Goal: Contribute content

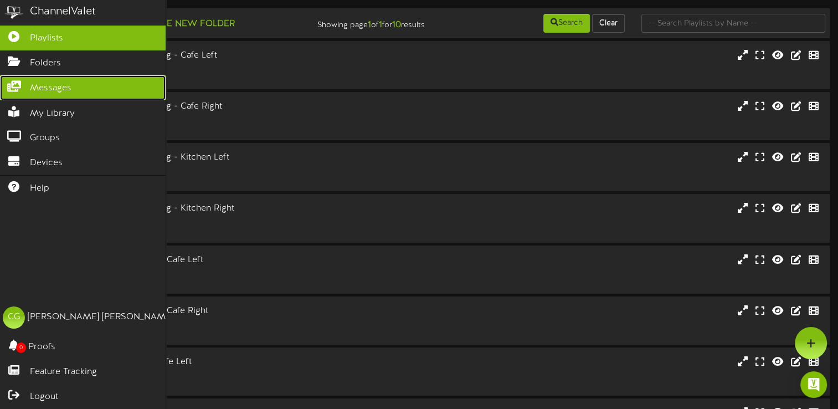
click at [11, 85] on icon at bounding box center [14, 85] width 28 height 8
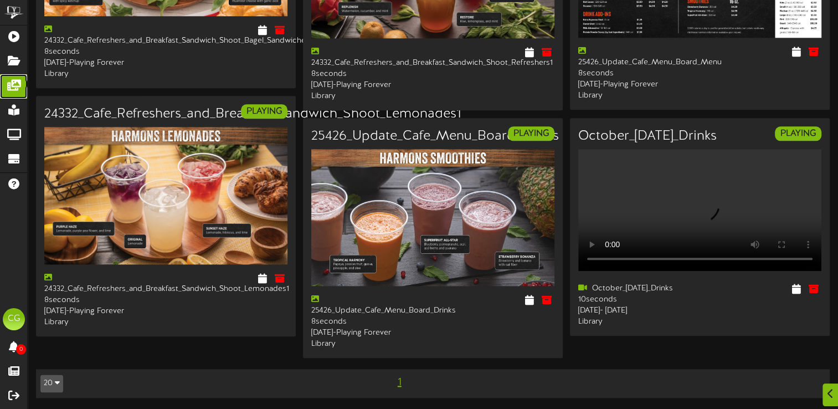
scroll to position [1254, 0]
click at [797, 292] on icon at bounding box center [796, 288] width 11 height 12
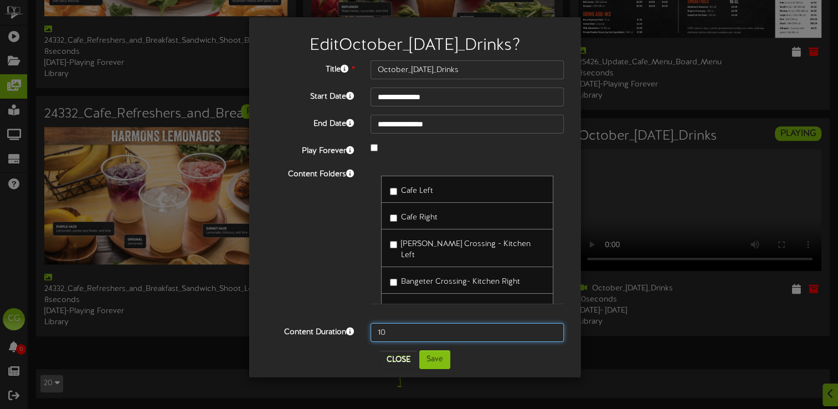
click at [392, 334] on input "10" at bounding box center [466, 332] width 193 height 19
type input "15"
click at [434, 358] on button "Save" at bounding box center [434, 359] width 31 height 19
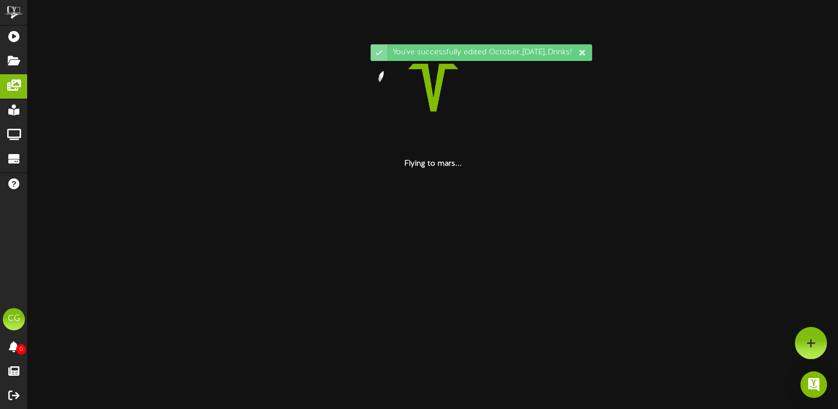
scroll to position [0, 0]
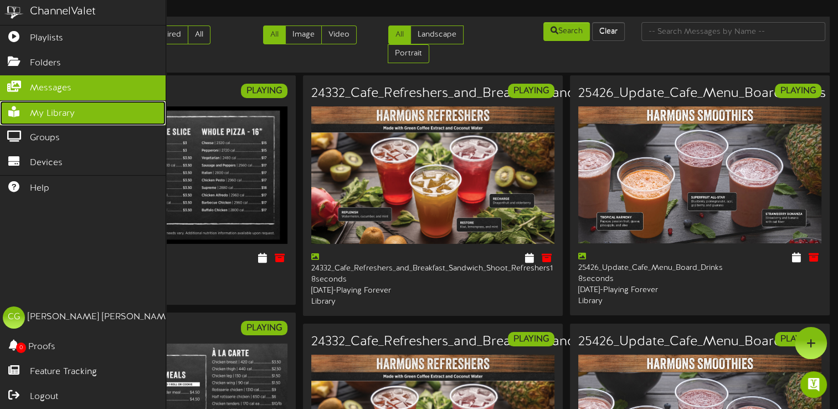
click at [14, 109] on icon at bounding box center [14, 110] width 28 height 8
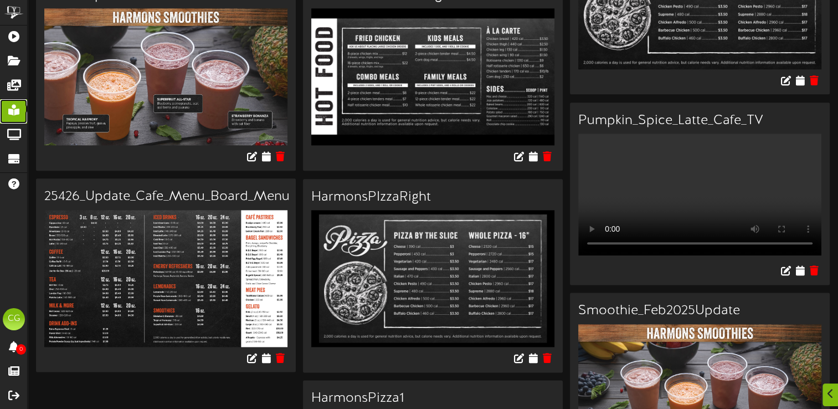
scroll to position [1336, 0]
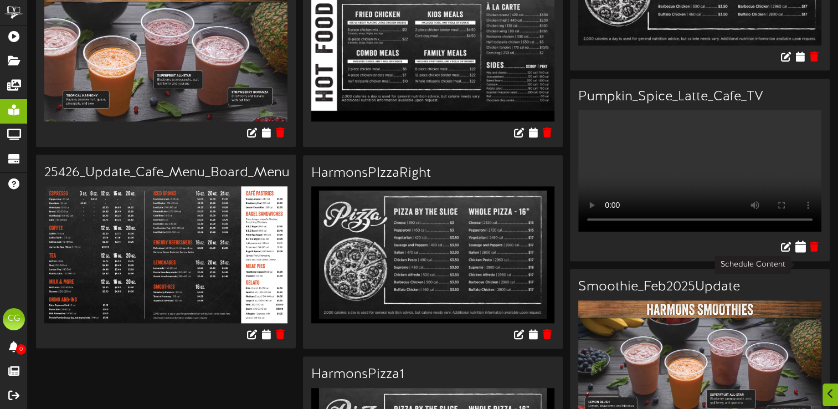
click at [799, 253] on icon at bounding box center [800, 246] width 11 height 12
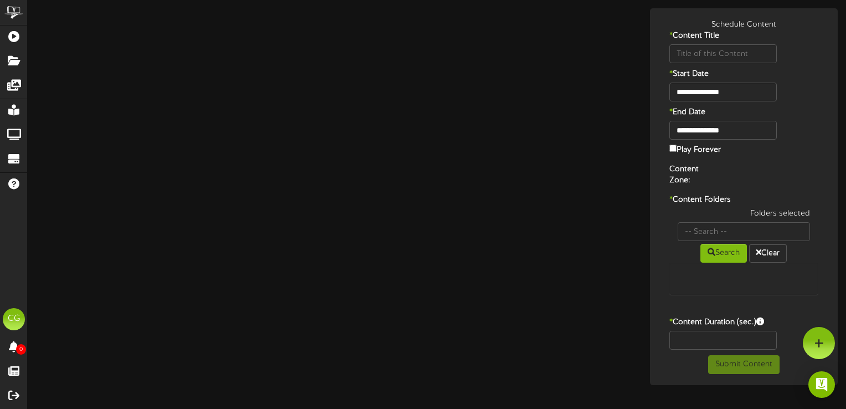
type input "Pumpkin_Spice_Latte_Cafe_TV"
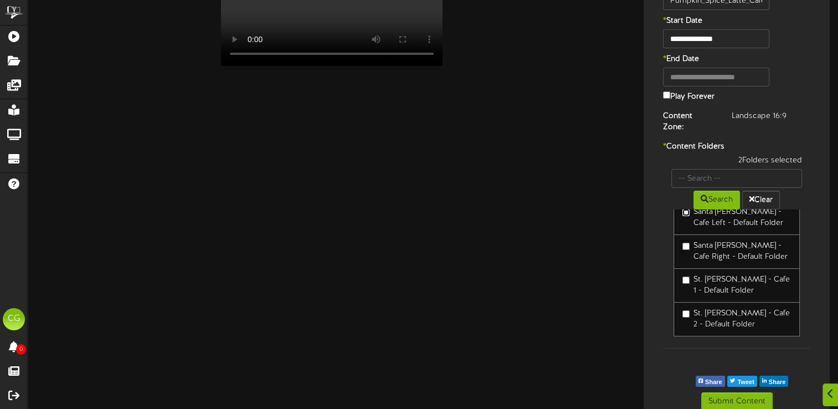
scroll to position [135, 0]
click at [747, 392] on button "Submit Content" at bounding box center [736, 401] width 71 height 19
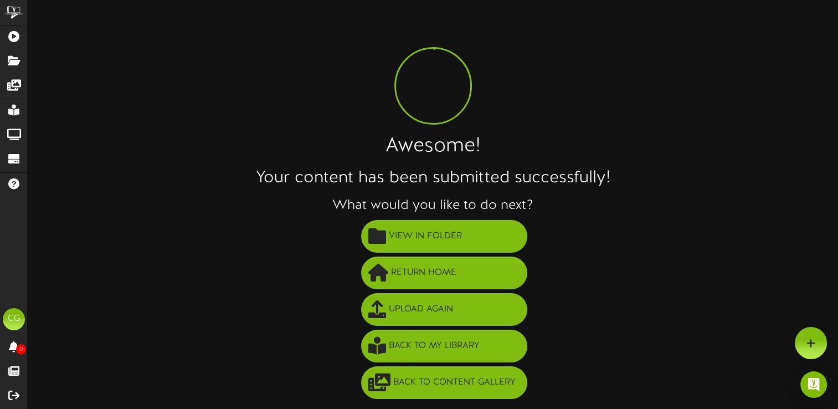
scroll to position [0, 0]
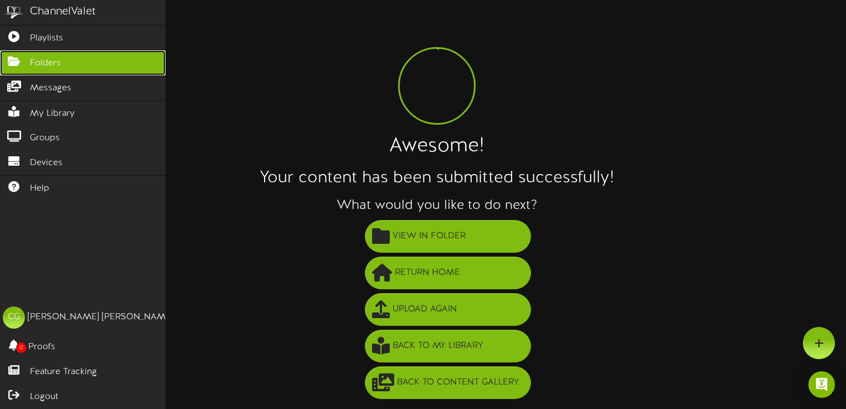
click at [10, 58] on icon at bounding box center [14, 60] width 28 height 8
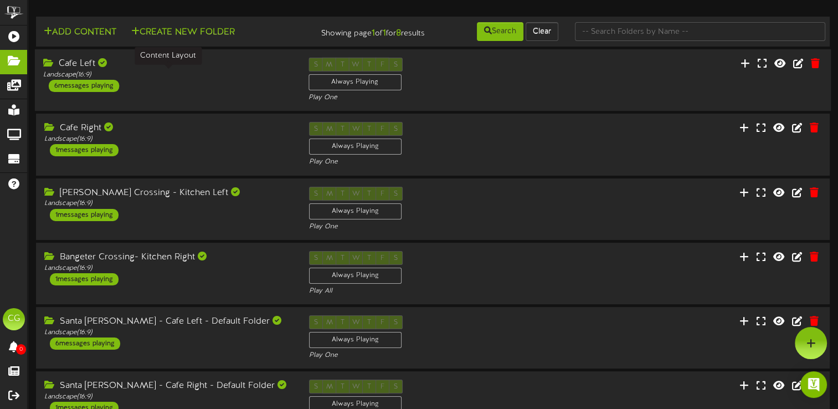
click at [169, 75] on div "Landscape ( 16:9 )" at bounding box center [167, 74] width 249 height 9
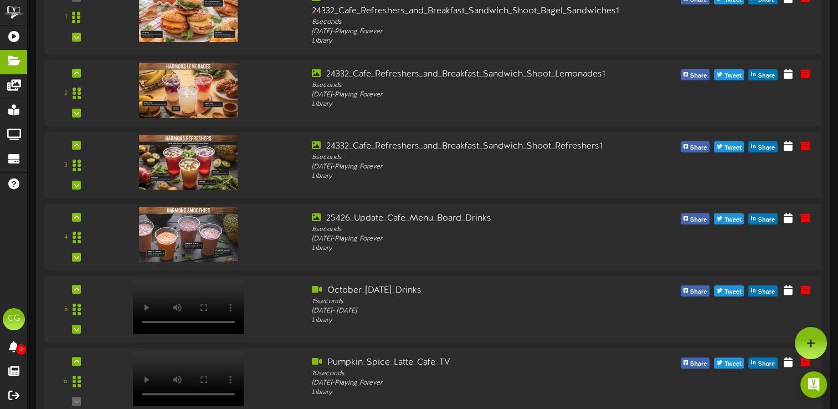
scroll to position [184, 0]
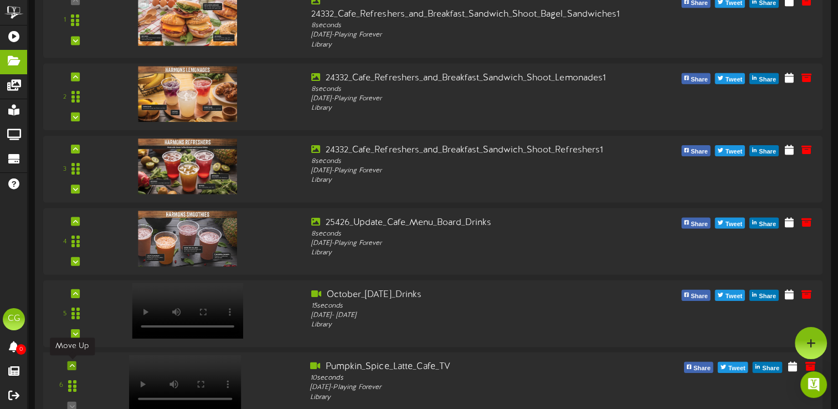
click at [73, 364] on icon at bounding box center [72, 366] width 5 height 6
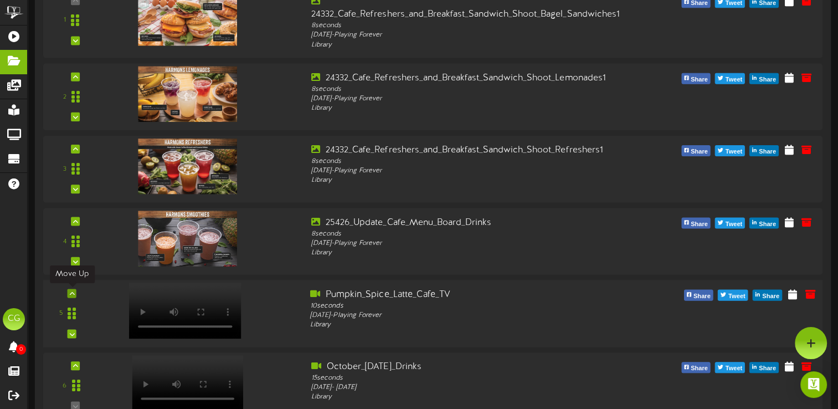
click at [75, 291] on div at bounding box center [72, 293] width 9 height 9
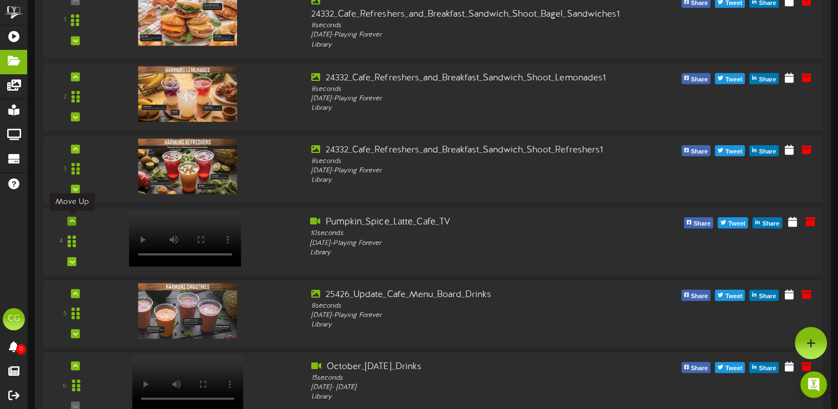
click at [73, 220] on icon at bounding box center [72, 221] width 5 height 6
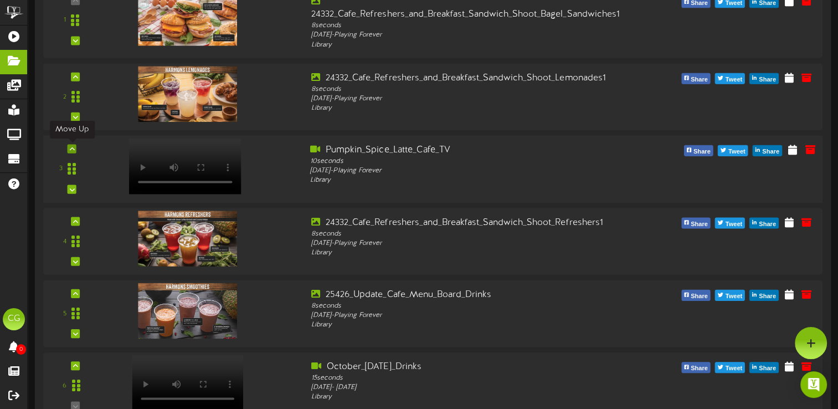
click at [74, 148] on icon at bounding box center [72, 149] width 5 height 6
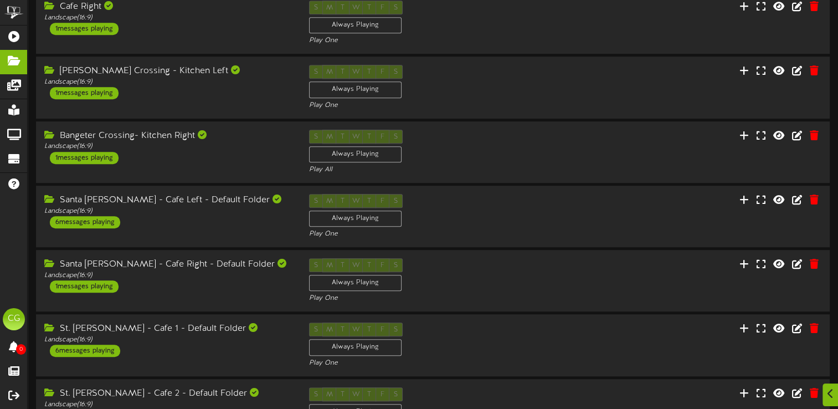
scroll to position [634, 0]
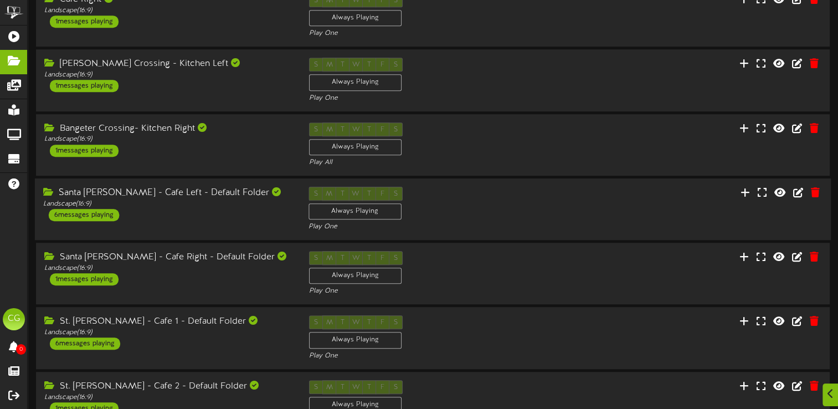
click at [159, 211] on div "Santa [PERSON_NAME] - Cafe Left - Default Folder Landscape ( 16:9 ) 6 messages …" at bounding box center [167, 204] width 265 height 34
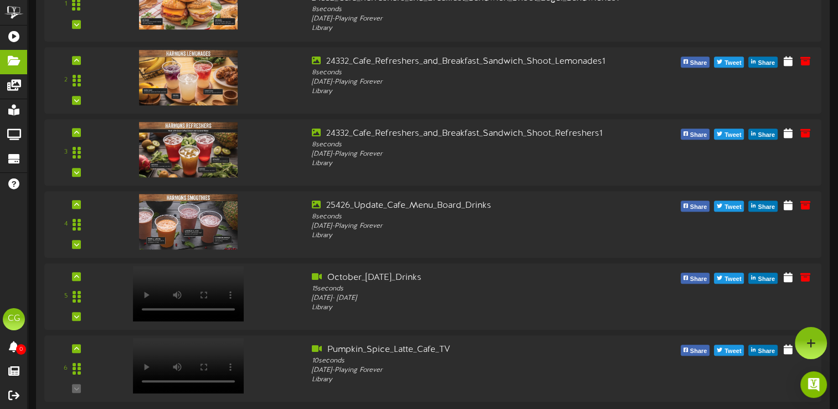
scroll to position [957, 0]
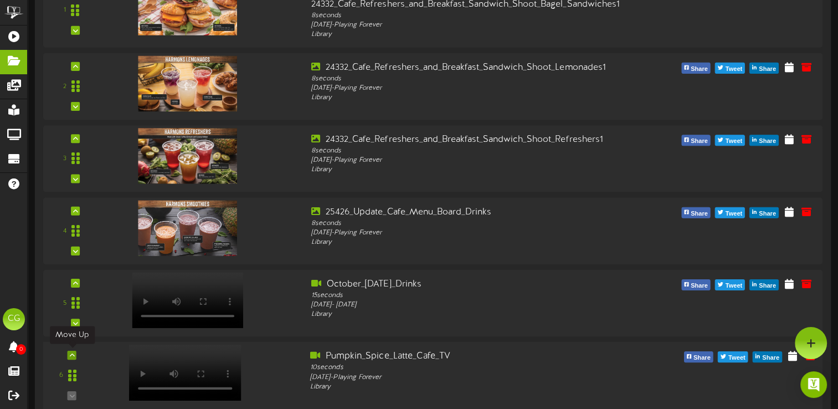
click at [73, 352] on icon at bounding box center [72, 355] width 5 height 6
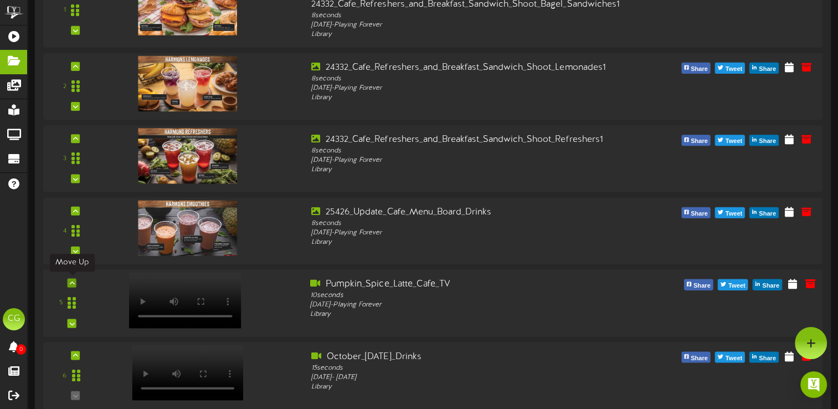
click at [74, 281] on icon at bounding box center [72, 283] width 5 height 6
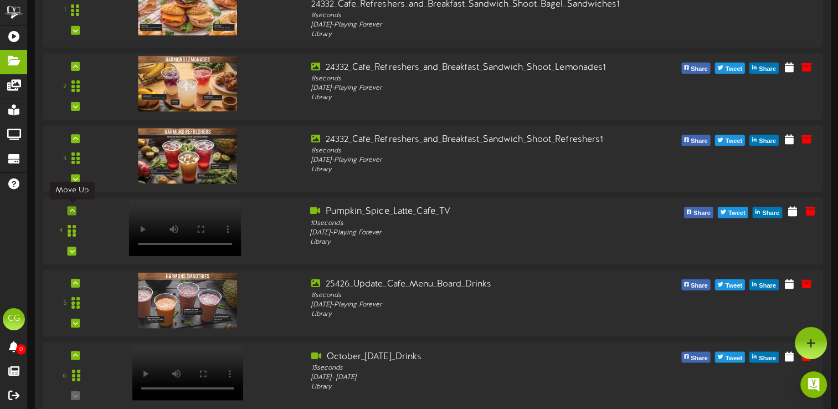
click at [71, 209] on icon at bounding box center [72, 211] width 5 height 6
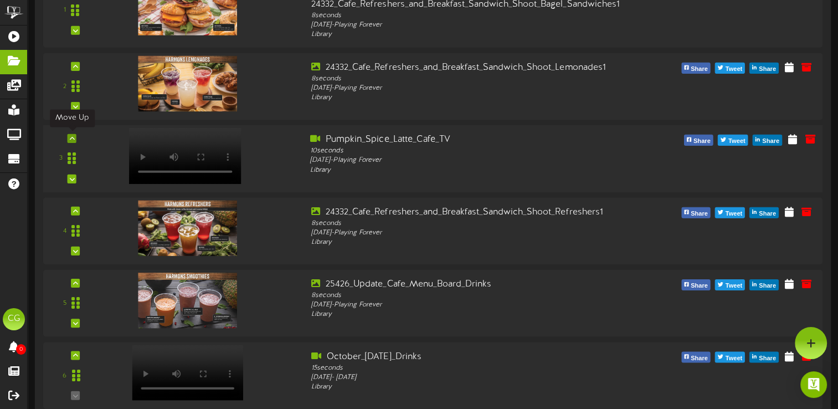
click at [72, 136] on icon at bounding box center [72, 139] width 5 height 6
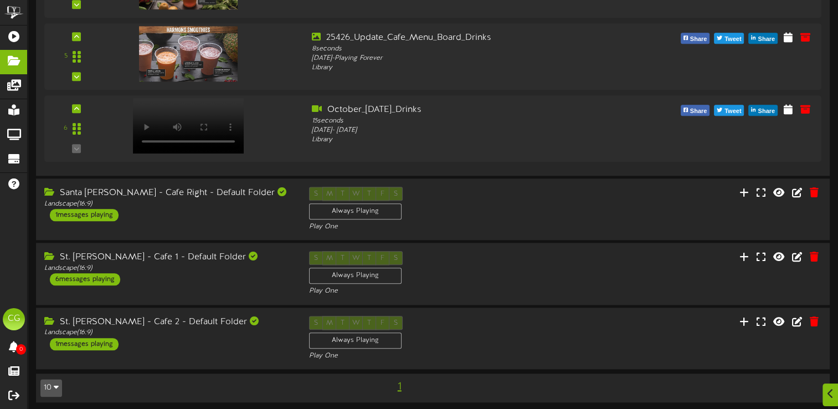
scroll to position [1204, 0]
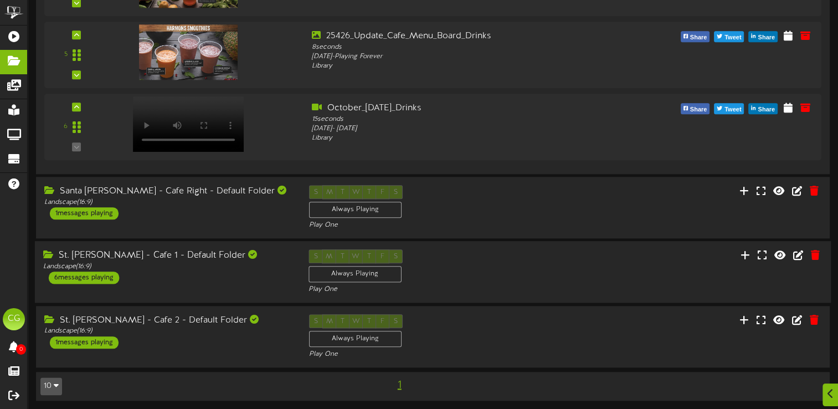
click at [100, 275] on div "6 messages playing" at bounding box center [84, 277] width 70 height 12
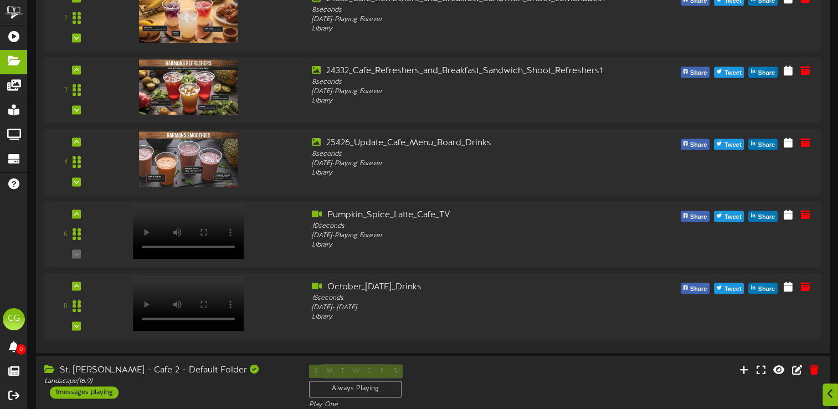
scroll to position [1661, 0]
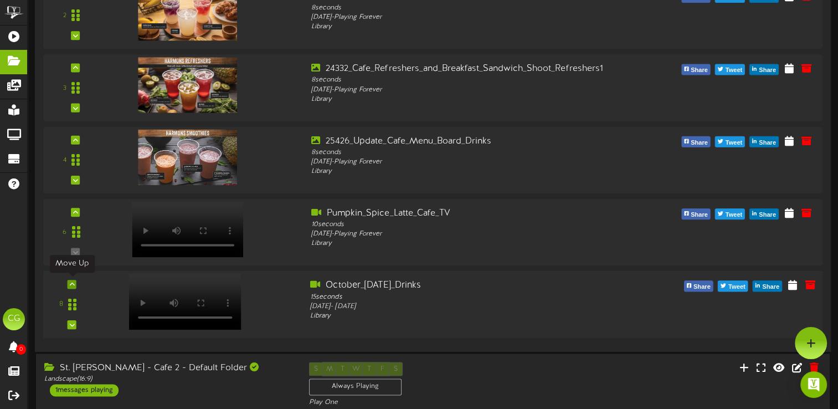
click at [72, 282] on icon at bounding box center [72, 284] width 5 height 6
click at [73, 282] on icon at bounding box center [72, 284] width 5 height 6
click at [71, 209] on icon at bounding box center [72, 212] width 5 height 6
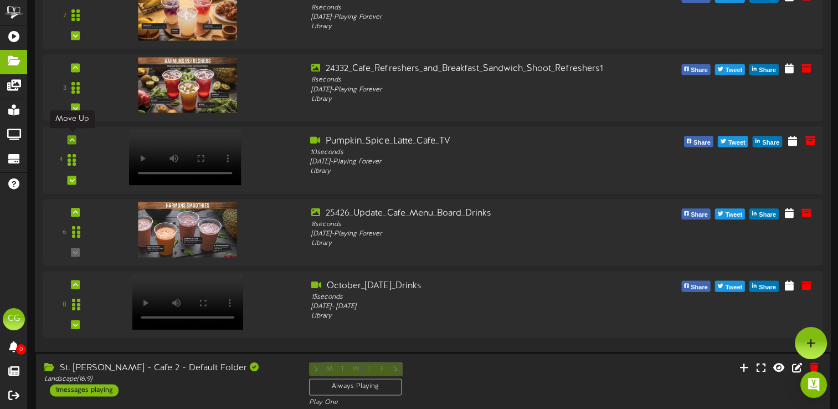
click at [70, 137] on icon at bounding box center [72, 140] width 5 height 6
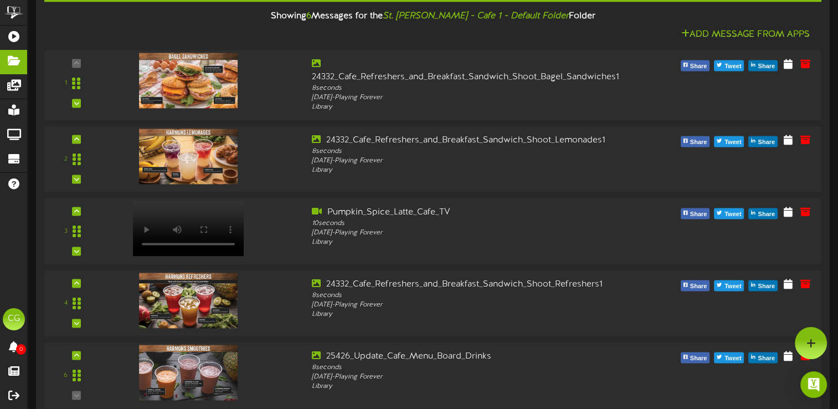
scroll to position [1489, 0]
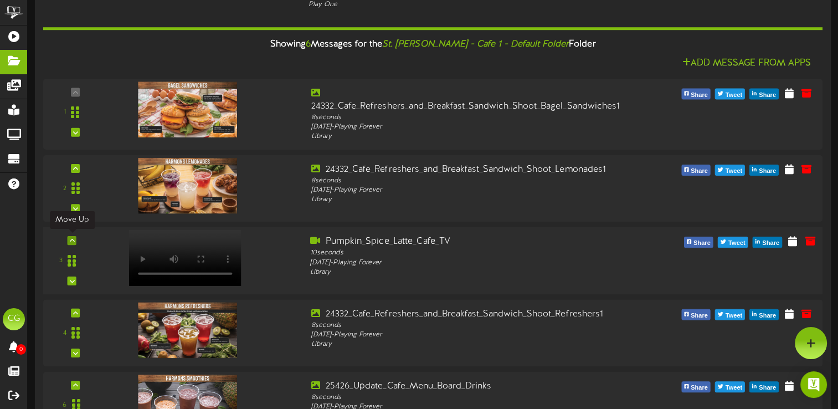
click at [73, 238] on icon at bounding box center [72, 241] width 5 height 6
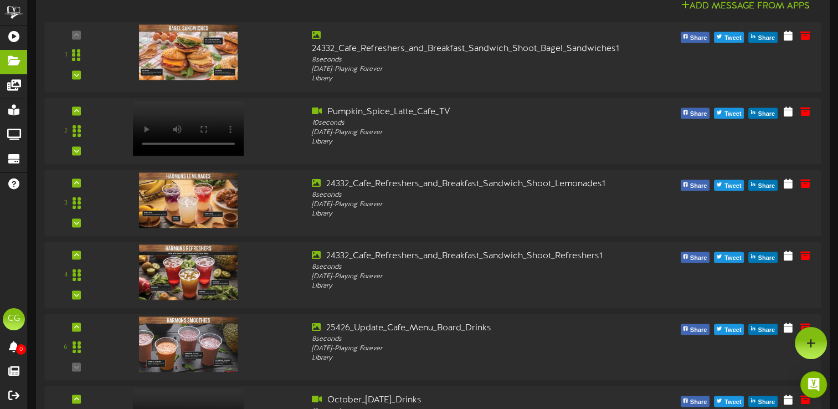
scroll to position [1529, 0]
